Goal: Check status

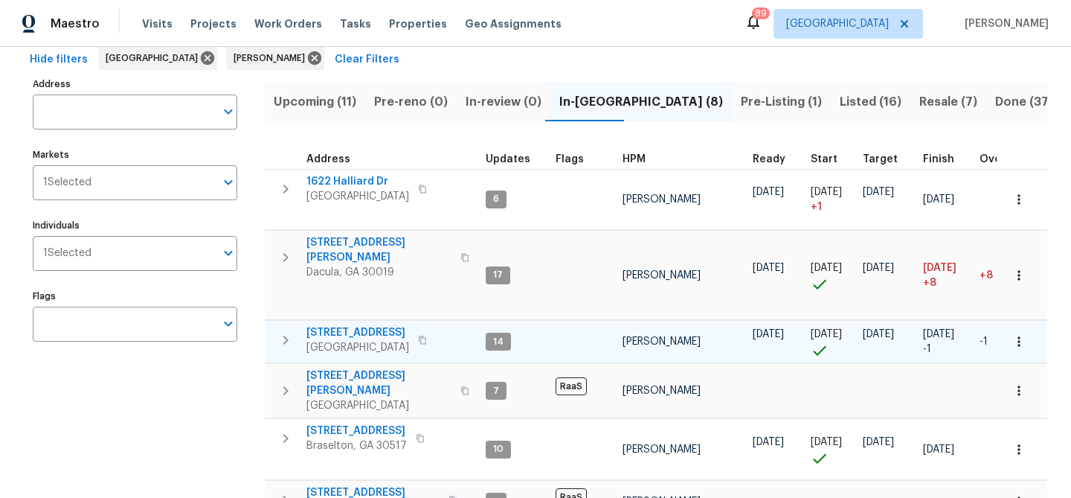
scroll to position [68, 0]
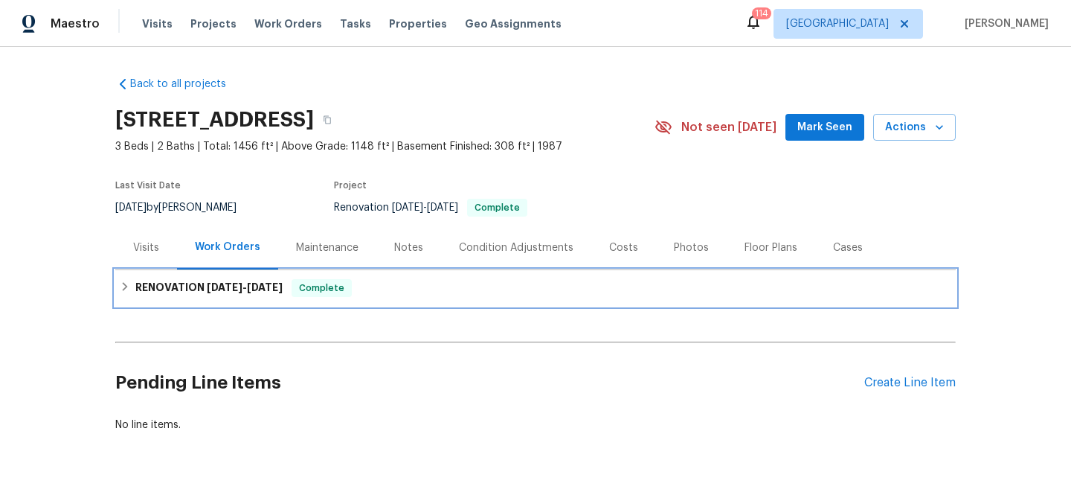
click at [214, 279] on h6 "RENOVATION [DATE] - [DATE]" at bounding box center [208, 288] width 147 height 18
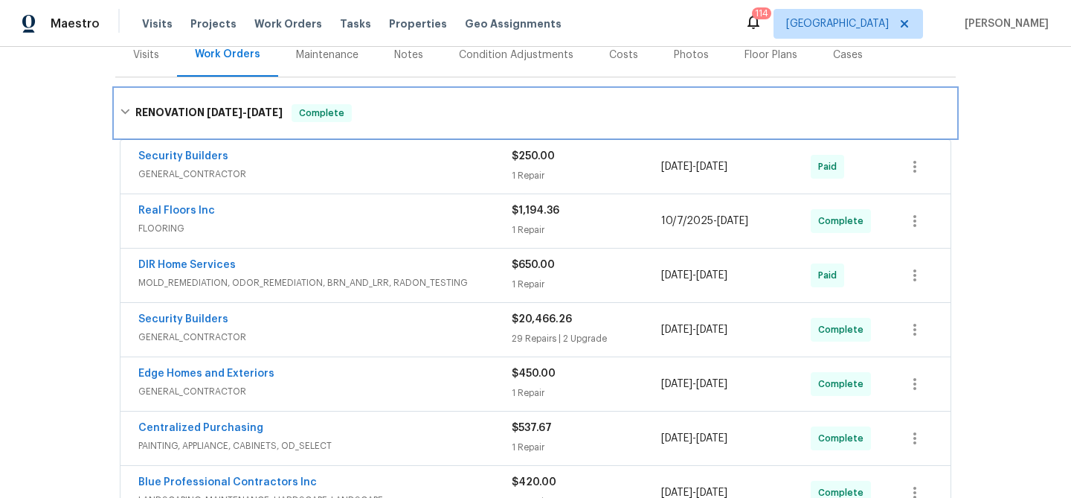
scroll to position [196, 0]
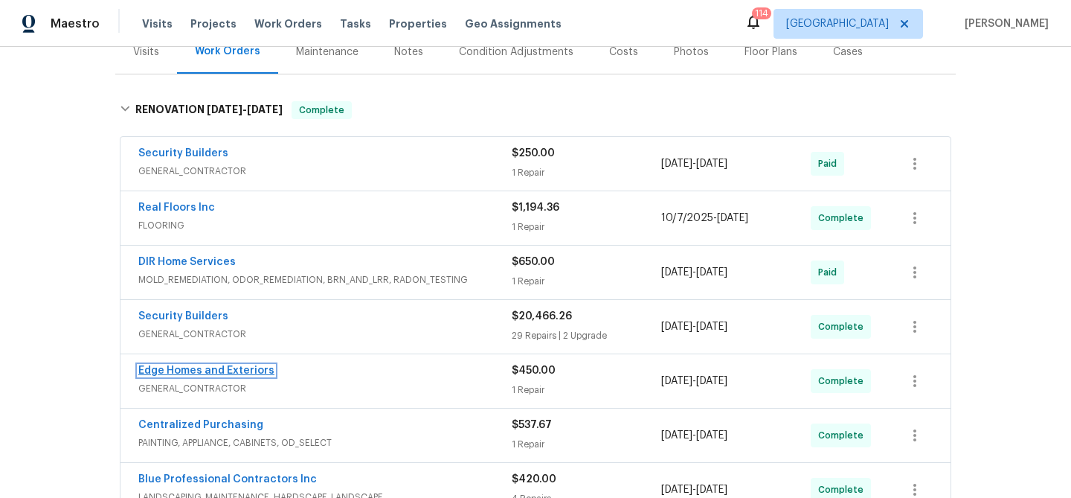
click at [223, 368] on link "Edge Homes and Exteriors" at bounding box center [206, 370] width 136 height 10
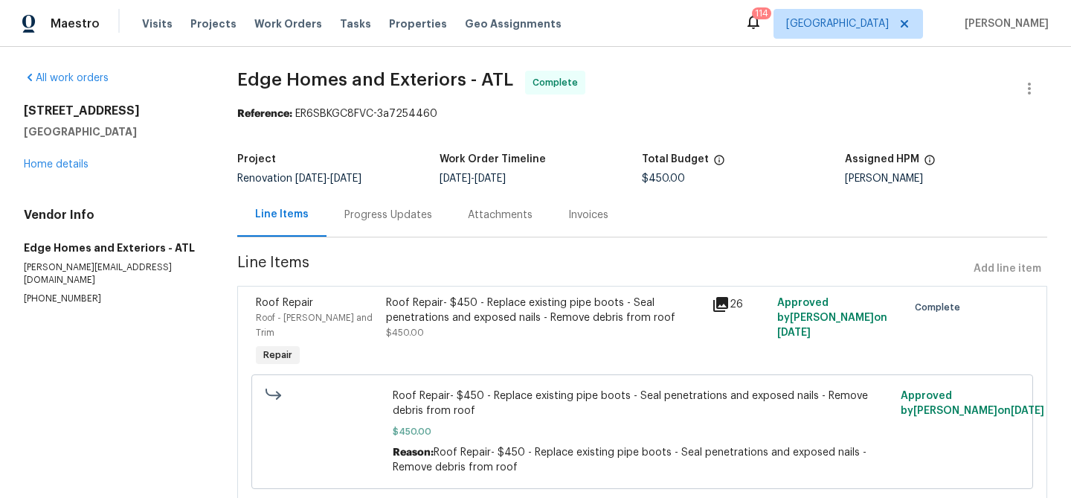
click at [395, 208] on div "Progress Updates" at bounding box center [388, 215] width 88 height 15
